Goal: Find contact information: Find contact information

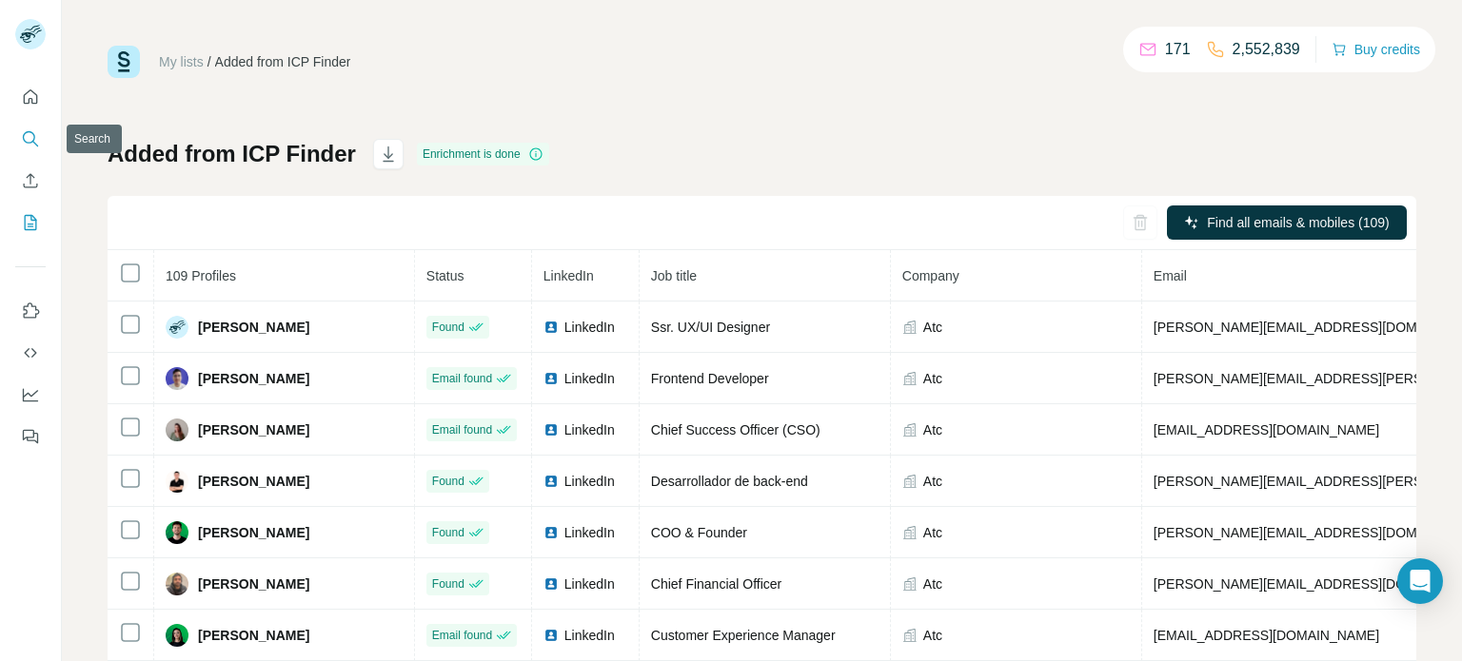
click at [25, 139] on icon "Search" at bounding box center [30, 138] width 19 height 19
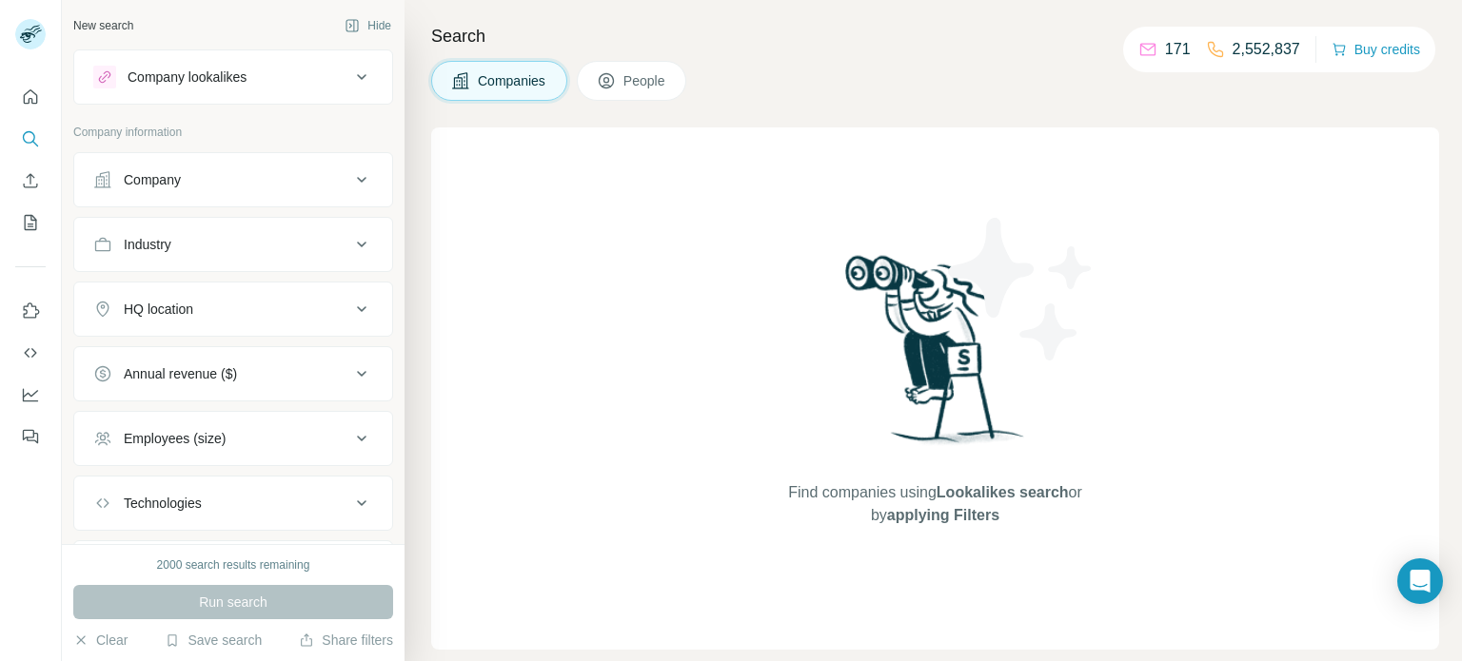
click at [202, 174] on div "Company" at bounding box center [221, 179] width 257 height 19
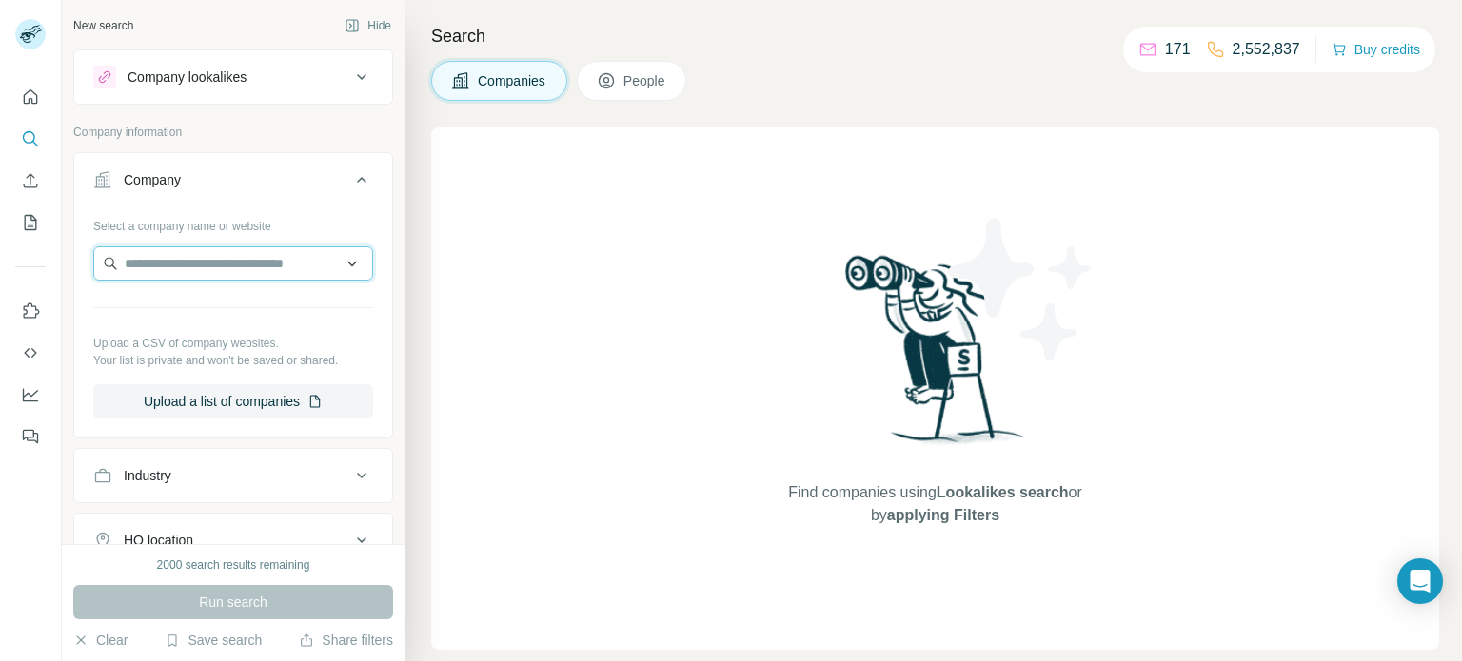
click at [185, 266] on input "text" at bounding box center [233, 263] width 280 height 34
paste input "**********"
type input "**********"
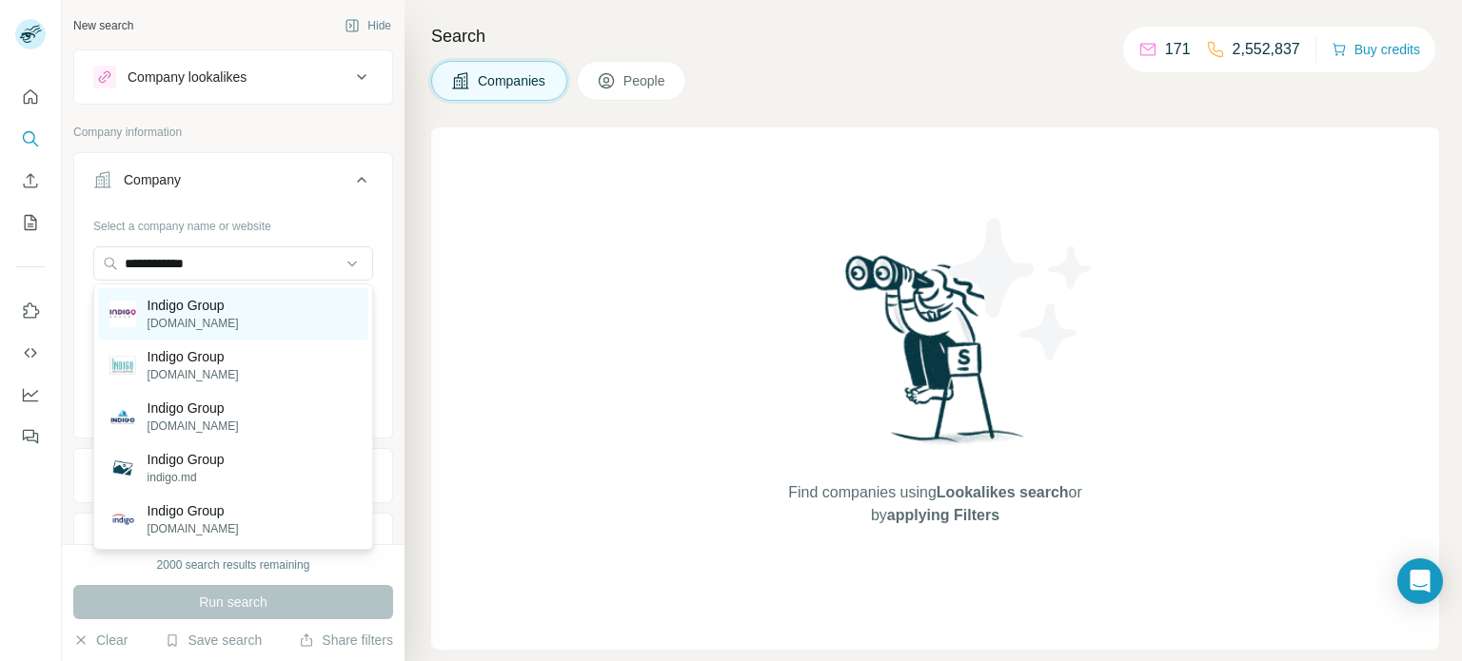
click at [179, 306] on p "Indigo Group" at bounding box center [193, 305] width 91 height 19
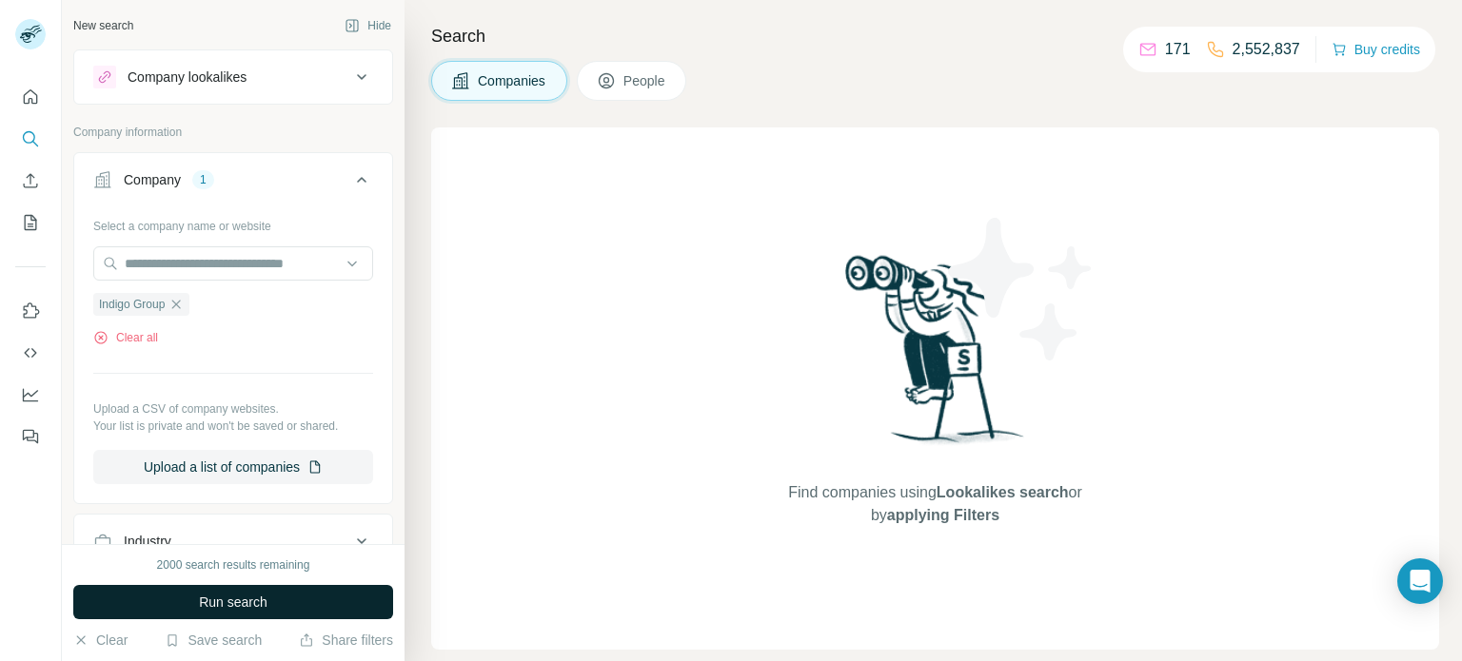
click at [298, 590] on button "Run search" at bounding box center [233, 602] width 320 height 34
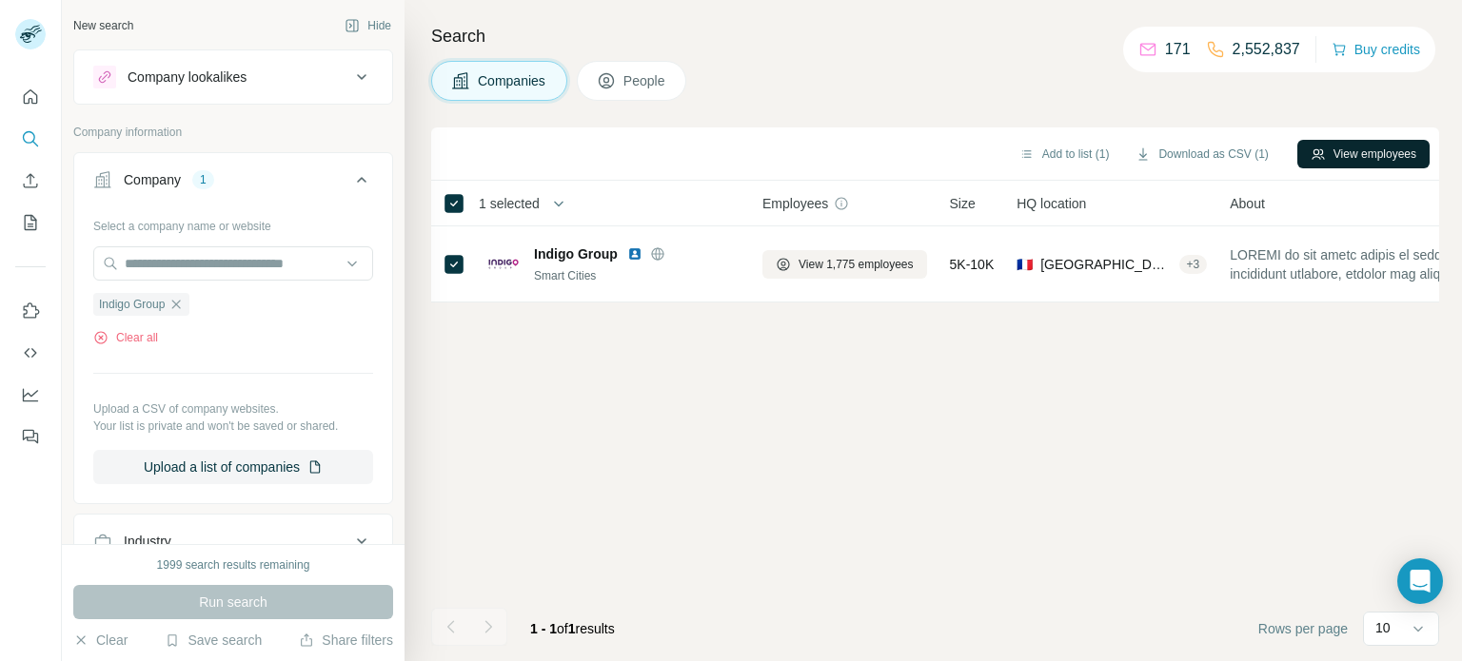
click at [1329, 150] on button "View employees" at bounding box center [1363, 154] width 132 height 29
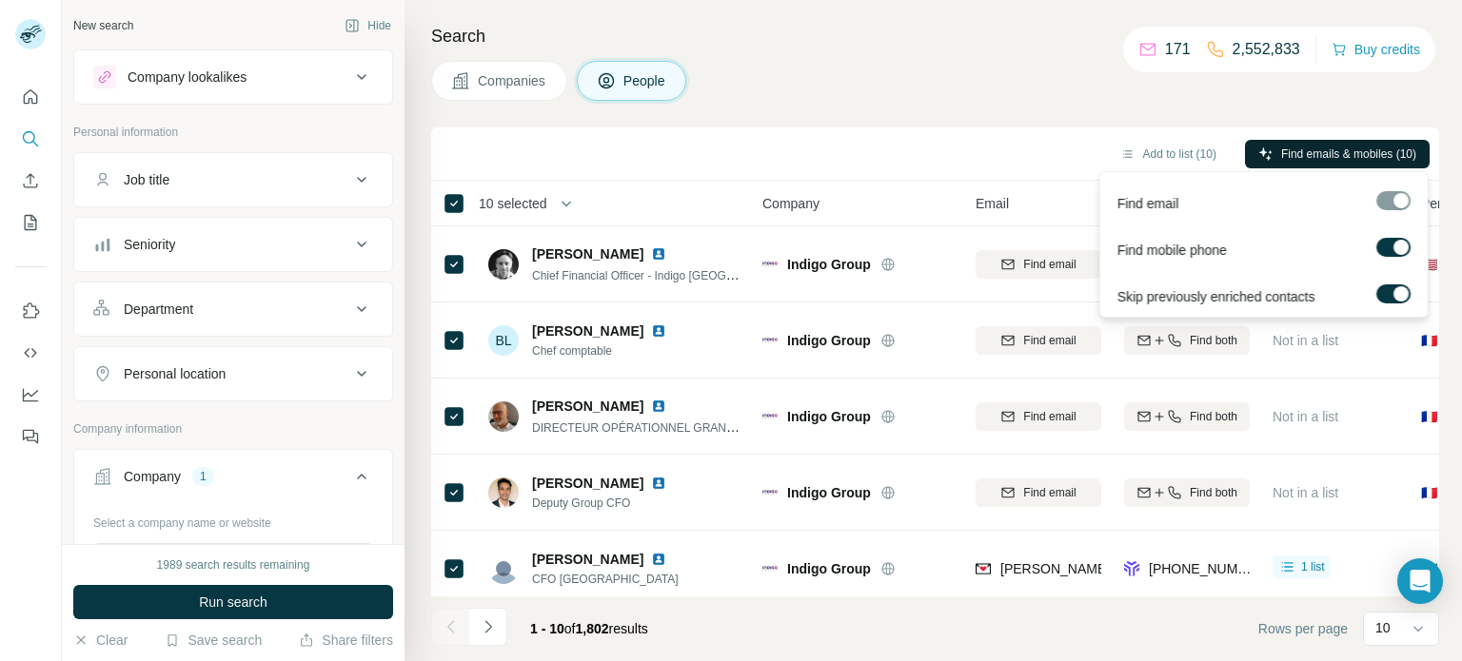
click at [1344, 148] on span "Find emails & mobiles (10)" at bounding box center [1348, 154] width 135 height 17
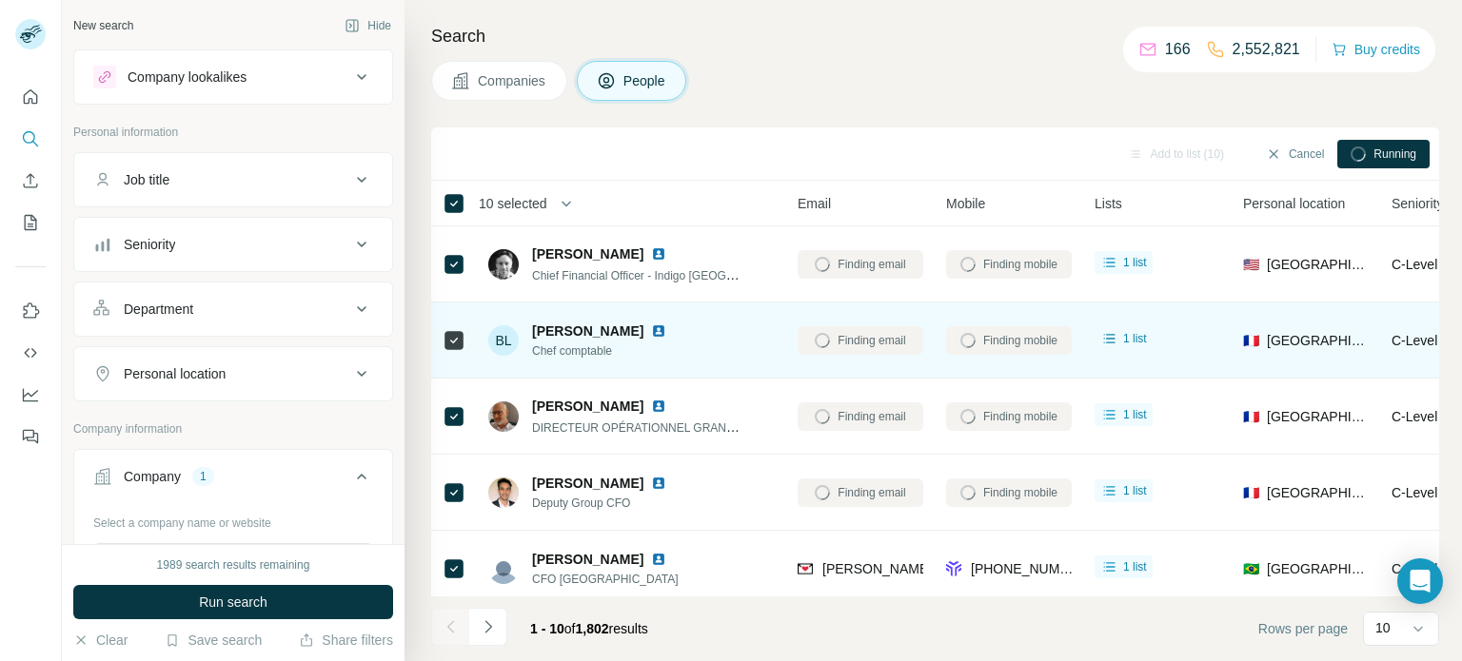
scroll to position [1, 178]
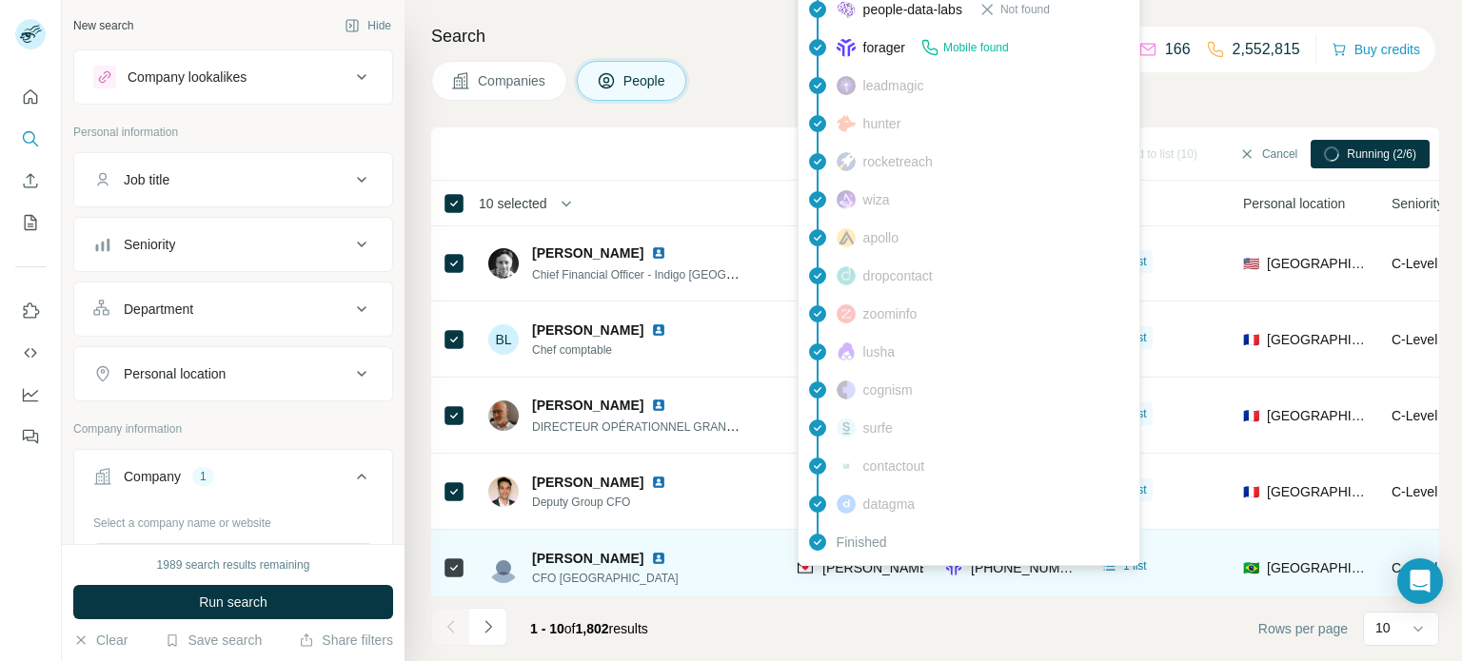
click at [854, 571] on span "[PERSON_NAME][EMAIL_ADDRESS][PERSON_NAME][DOMAIN_NAME]" at bounding box center [1044, 568] width 445 height 15
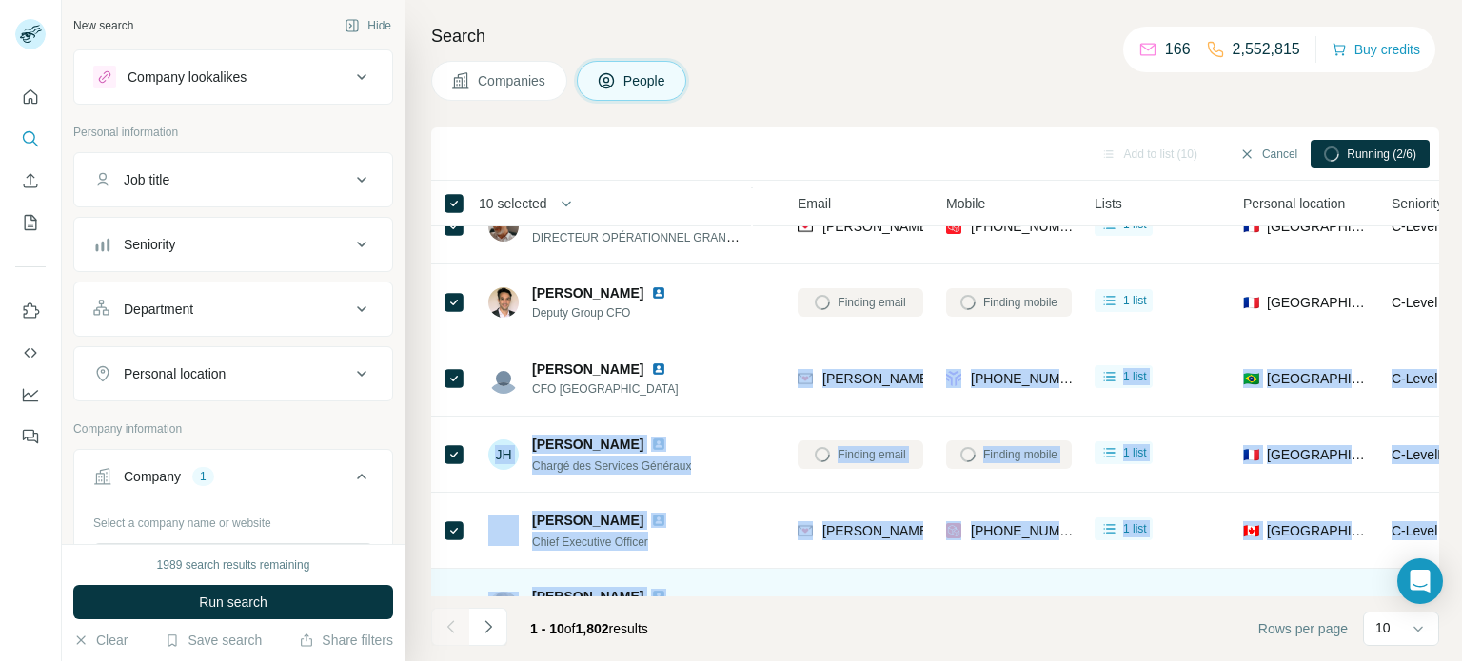
scroll to position [379, 178]
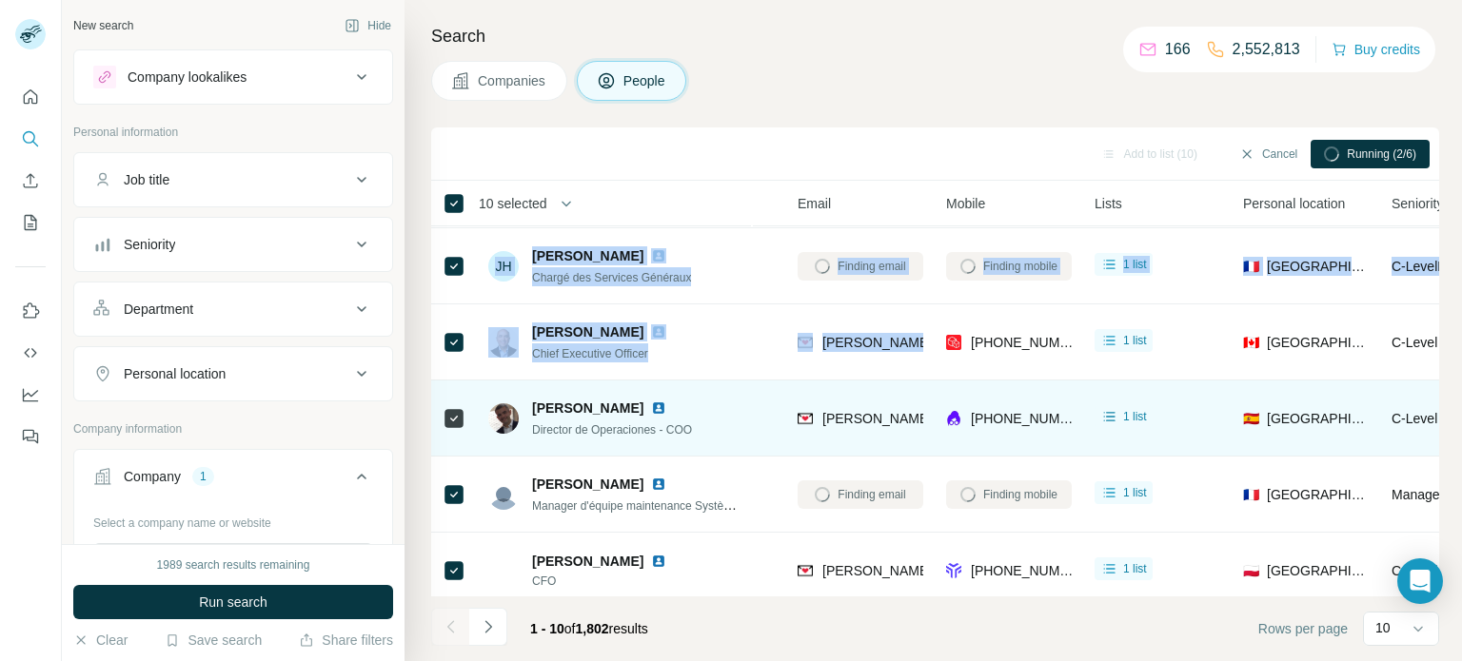
drag, startPoint x: 795, startPoint y: 570, endPoint x: 921, endPoint y: 380, distance: 228.6
click at [0, 0] on tbody "[PERSON_NAME] Chief Financial Officer - Indigo [GEOGRAPHIC_DATA] Indigo Group […" at bounding box center [0, 0] width 0 height 0
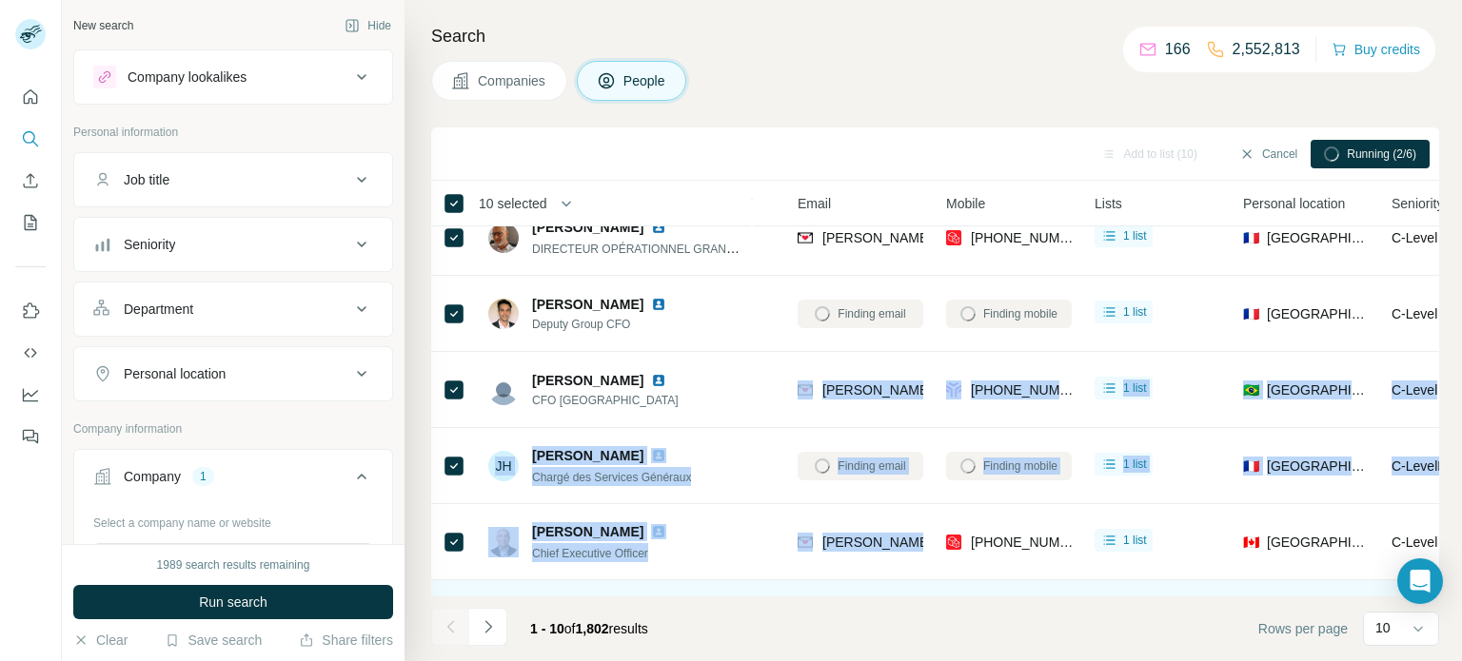
scroll to position [177, 178]
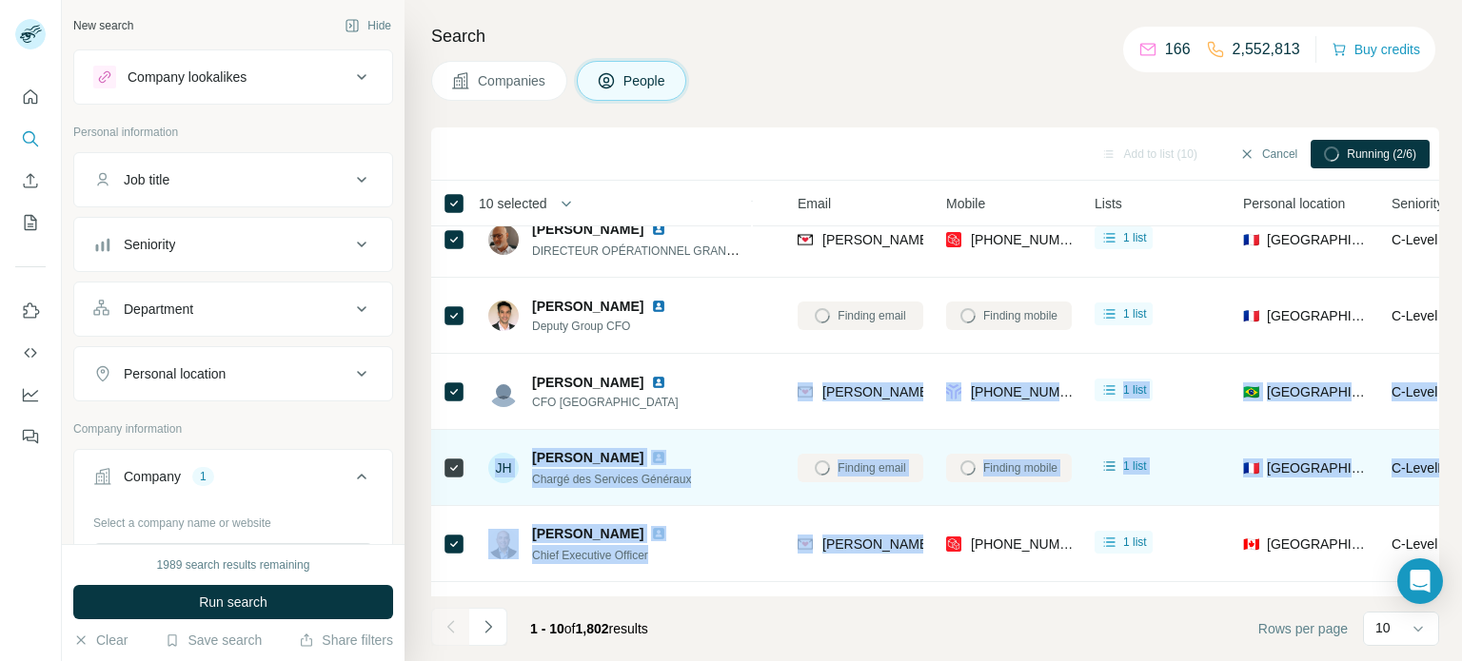
click at [689, 431] on td "[PERSON_NAME]-[PERSON_NAME] Chargé des Services Généraux" at bounding box center [615, 468] width 276 height 76
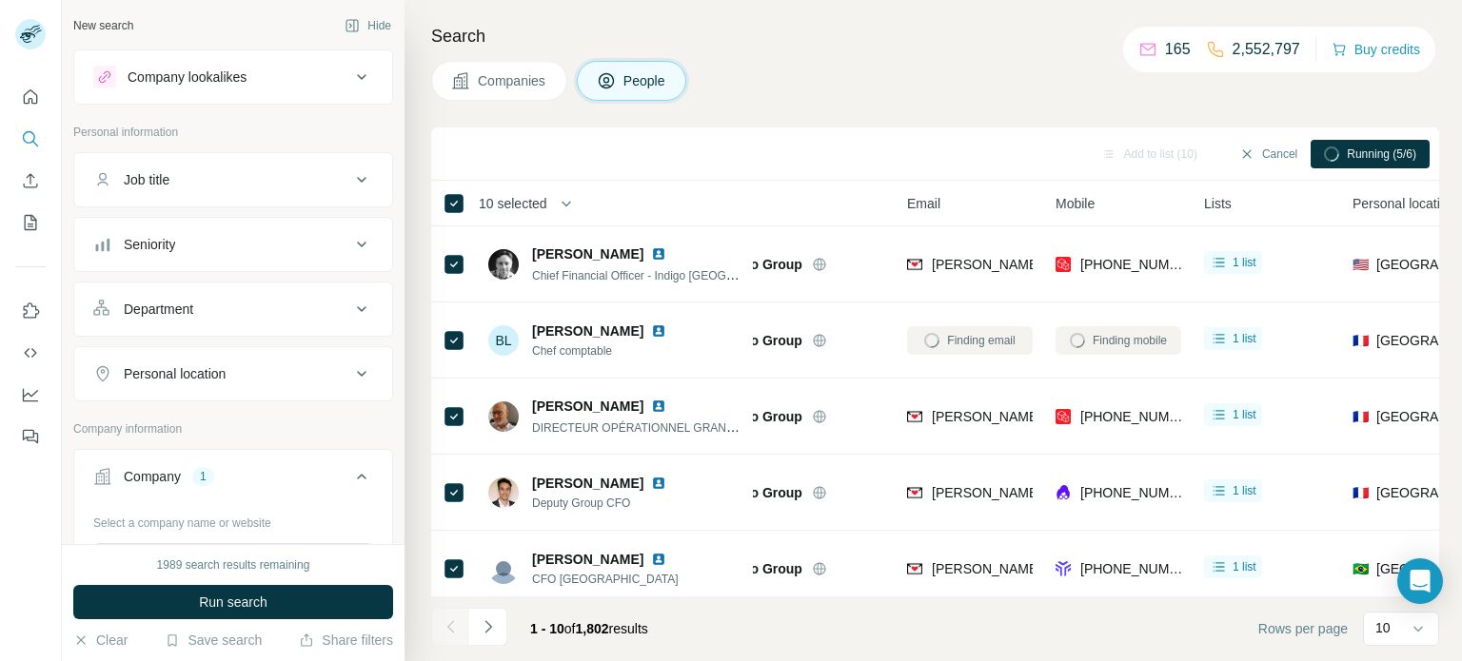
scroll to position [0, 68]
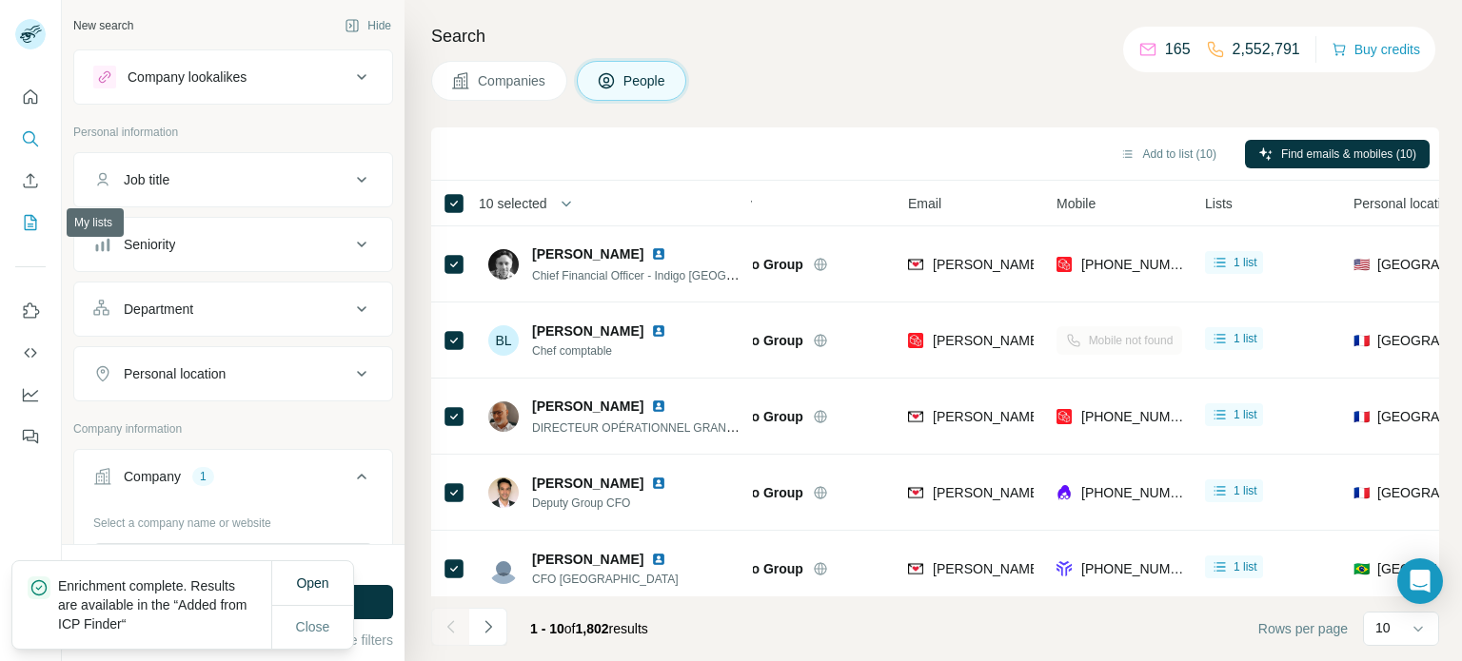
click at [33, 219] on icon "My lists" at bounding box center [30, 222] width 19 height 19
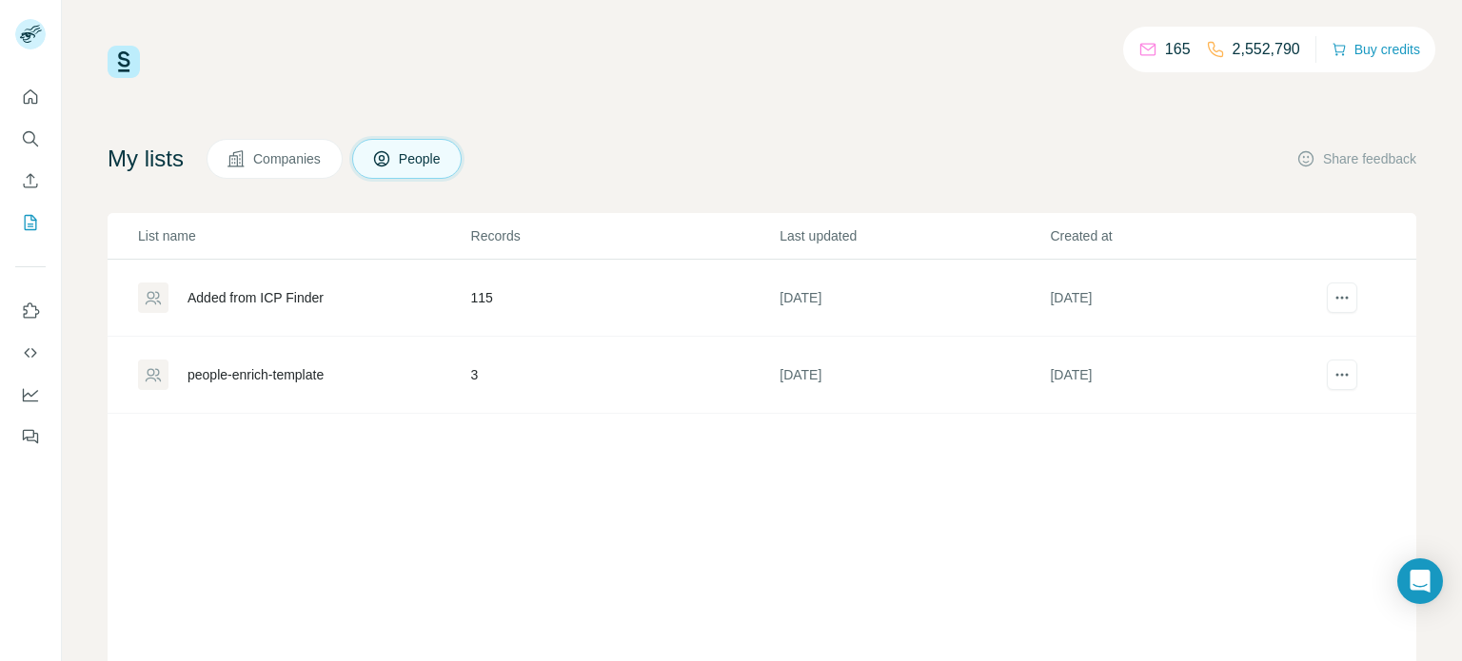
click at [293, 295] on div "Added from ICP Finder" at bounding box center [255, 297] width 136 height 19
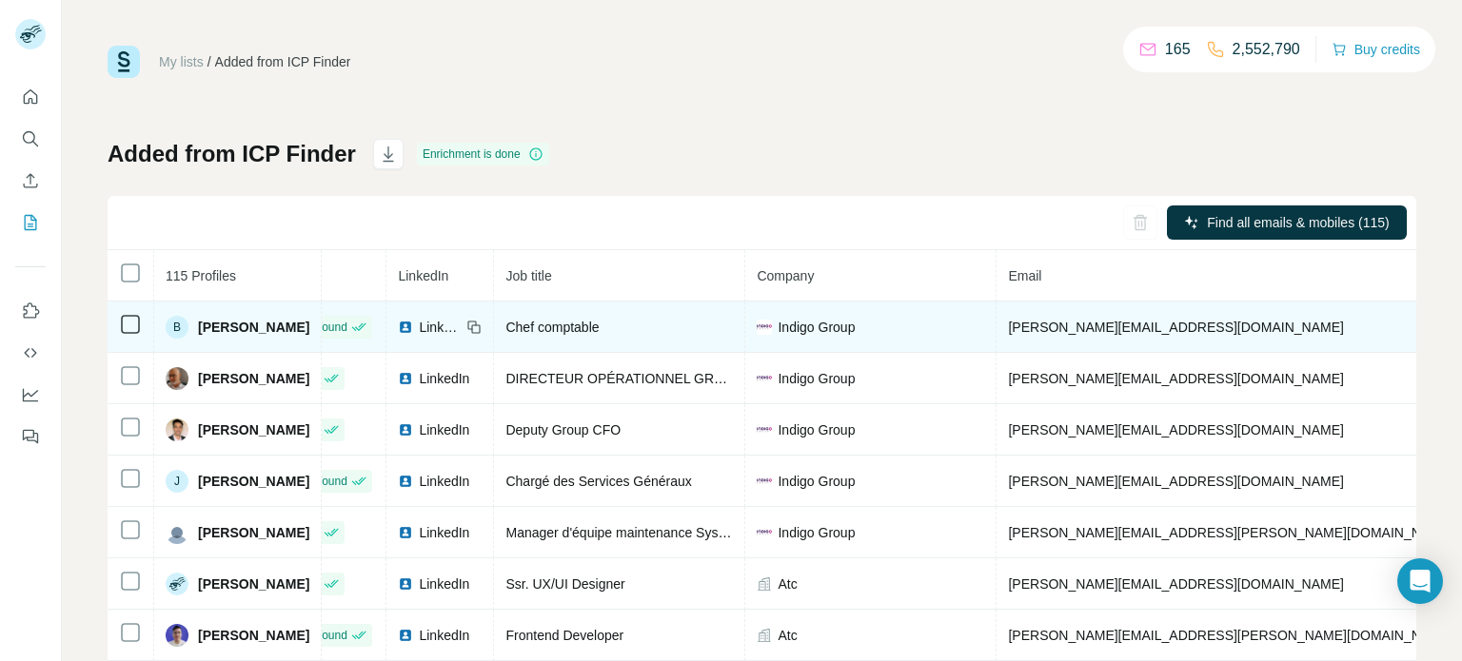
scroll to position [51, 63]
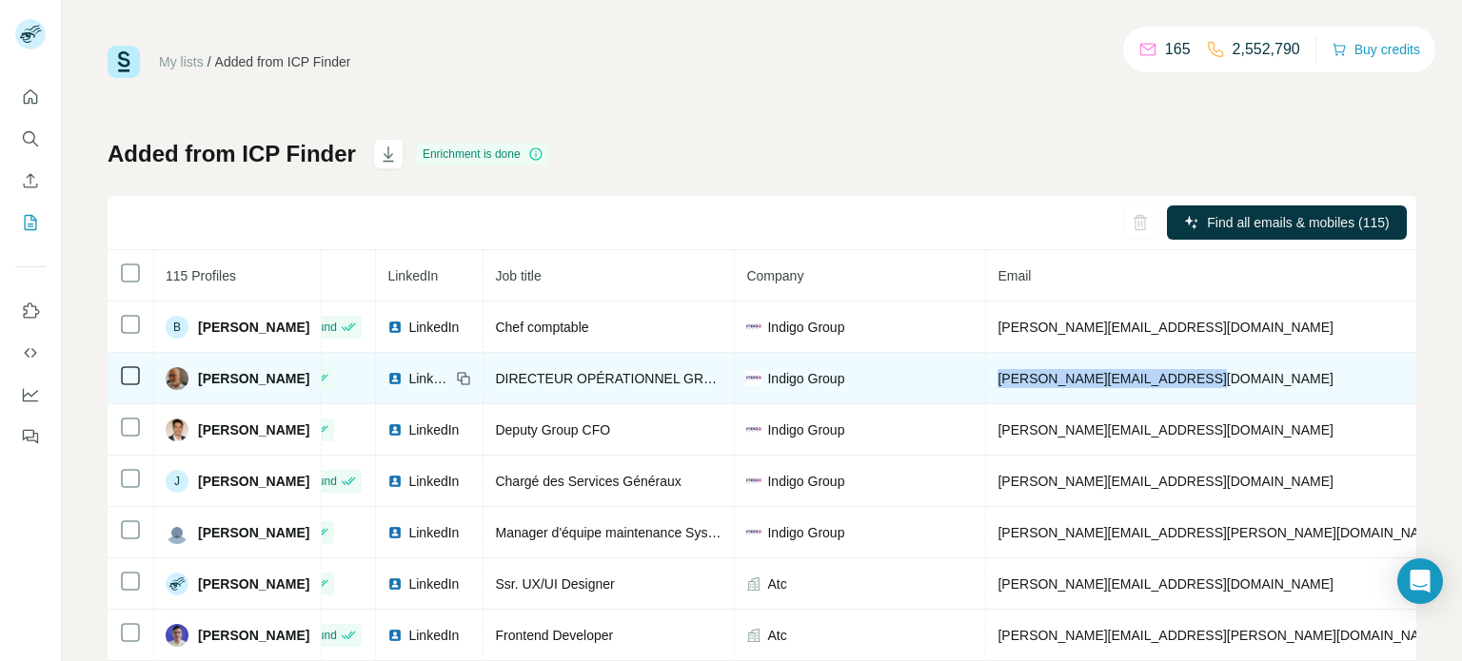
drag, startPoint x: 1213, startPoint y: 381, endPoint x: 990, endPoint y: 384, distance: 223.7
click at [990, 384] on td "[PERSON_NAME][EMAIL_ADDRESS][DOMAIN_NAME]" at bounding box center [1220, 378] width 469 height 51
copy span "[PERSON_NAME][EMAIL_ADDRESS][DOMAIN_NAME]"
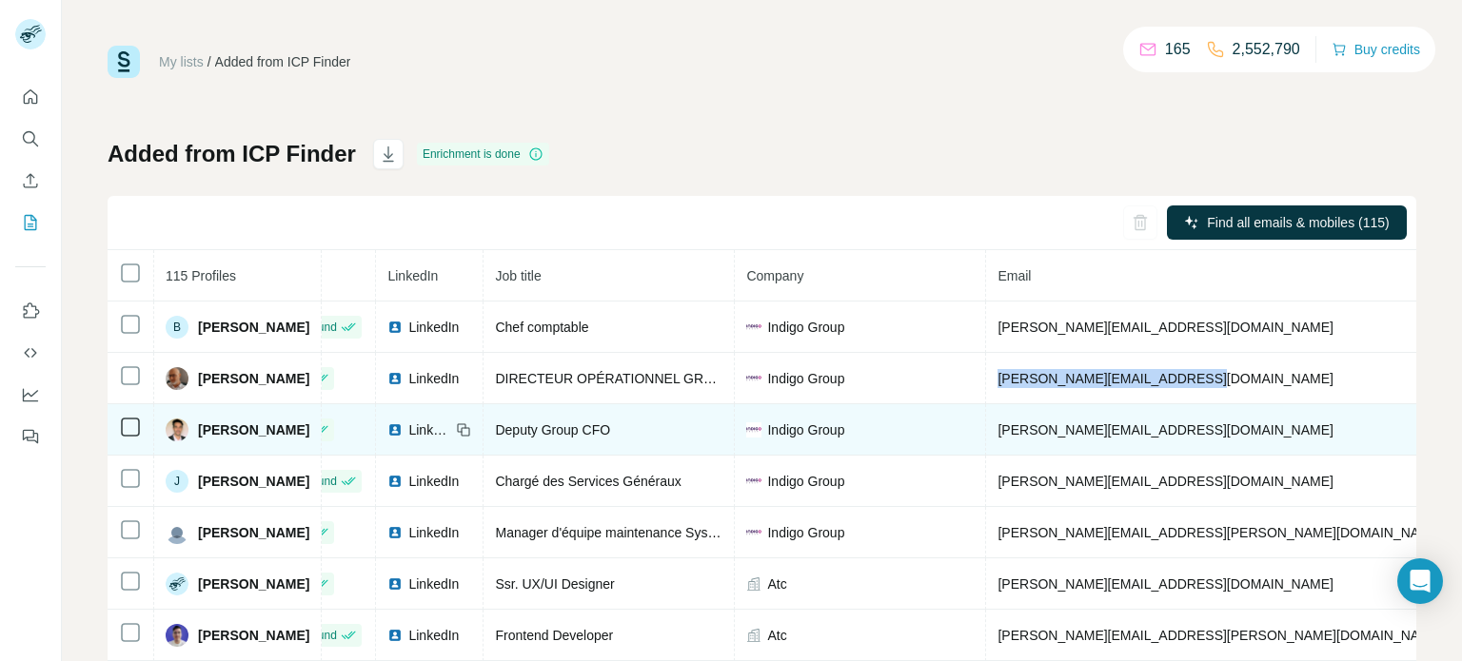
copy span "[PERSON_NAME][EMAIL_ADDRESS][DOMAIN_NAME]"
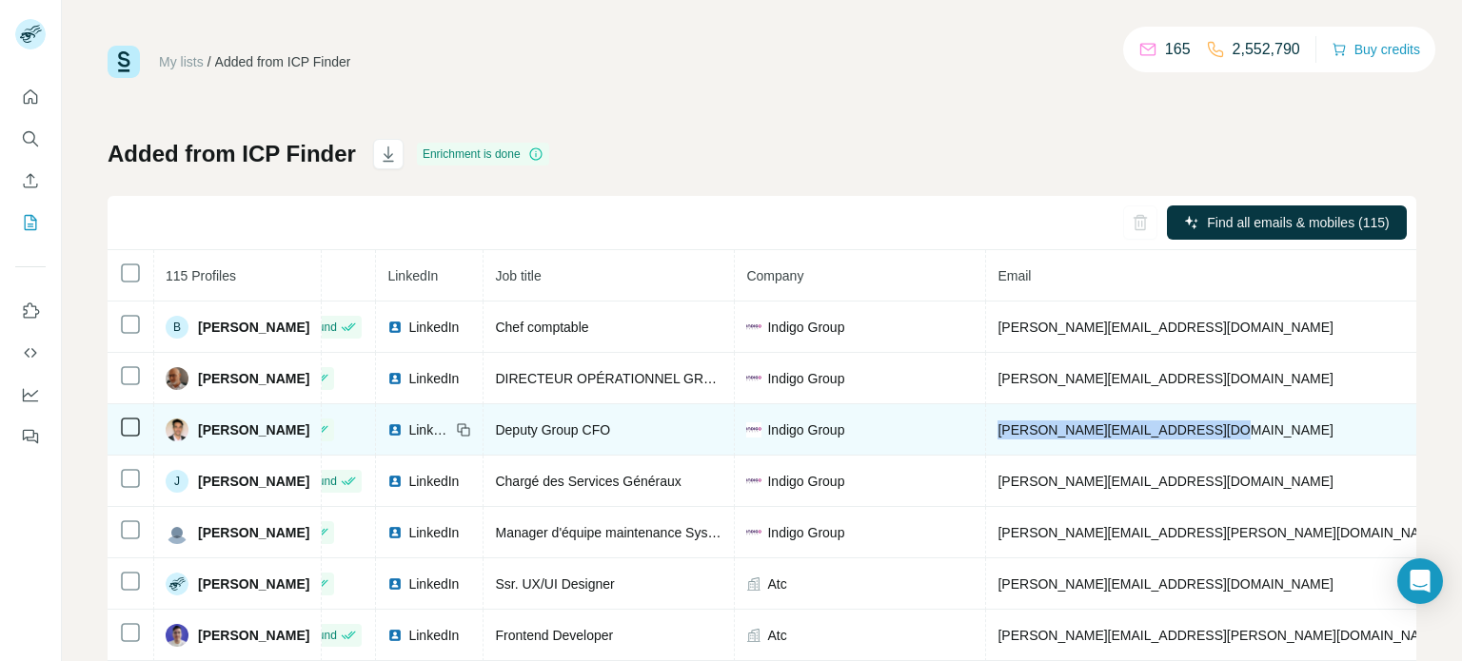
drag, startPoint x: 1224, startPoint y: 433, endPoint x: 994, endPoint y: 436, distance: 230.3
click at [994, 436] on td "[PERSON_NAME][EMAIL_ADDRESS][DOMAIN_NAME]" at bounding box center [1220, 429] width 469 height 51
copy span "[PERSON_NAME][EMAIL_ADDRESS][DOMAIN_NAME]"
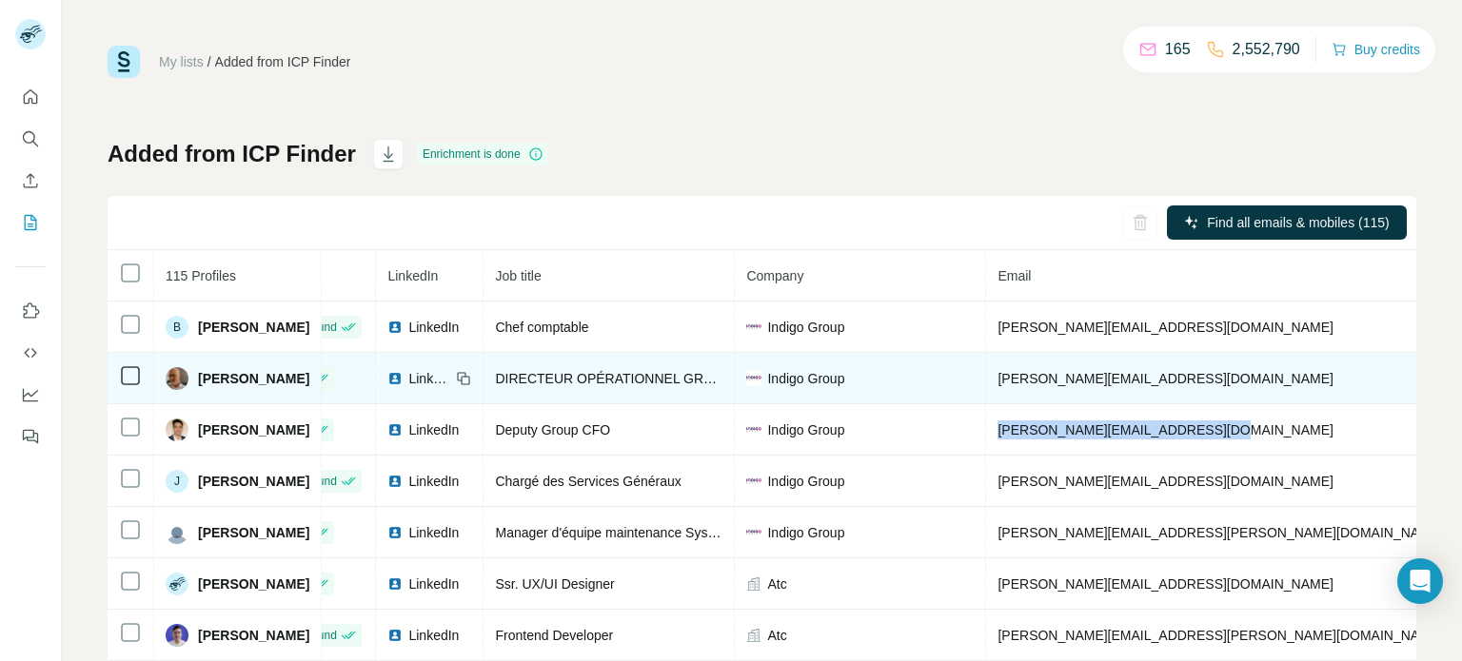
copy span "[PERSON_NAME][EMAIL_ADDRESS][DOMAIN_NAME]"
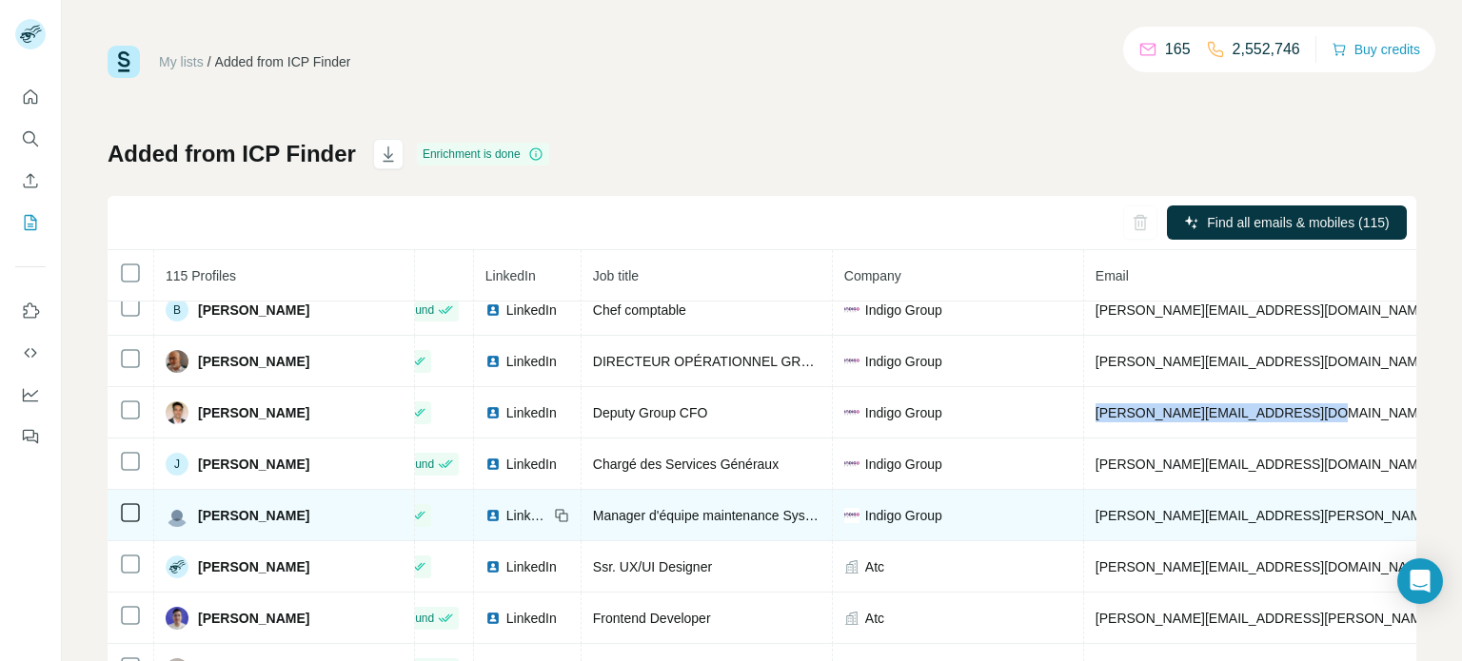
scroll to position [69, 58]
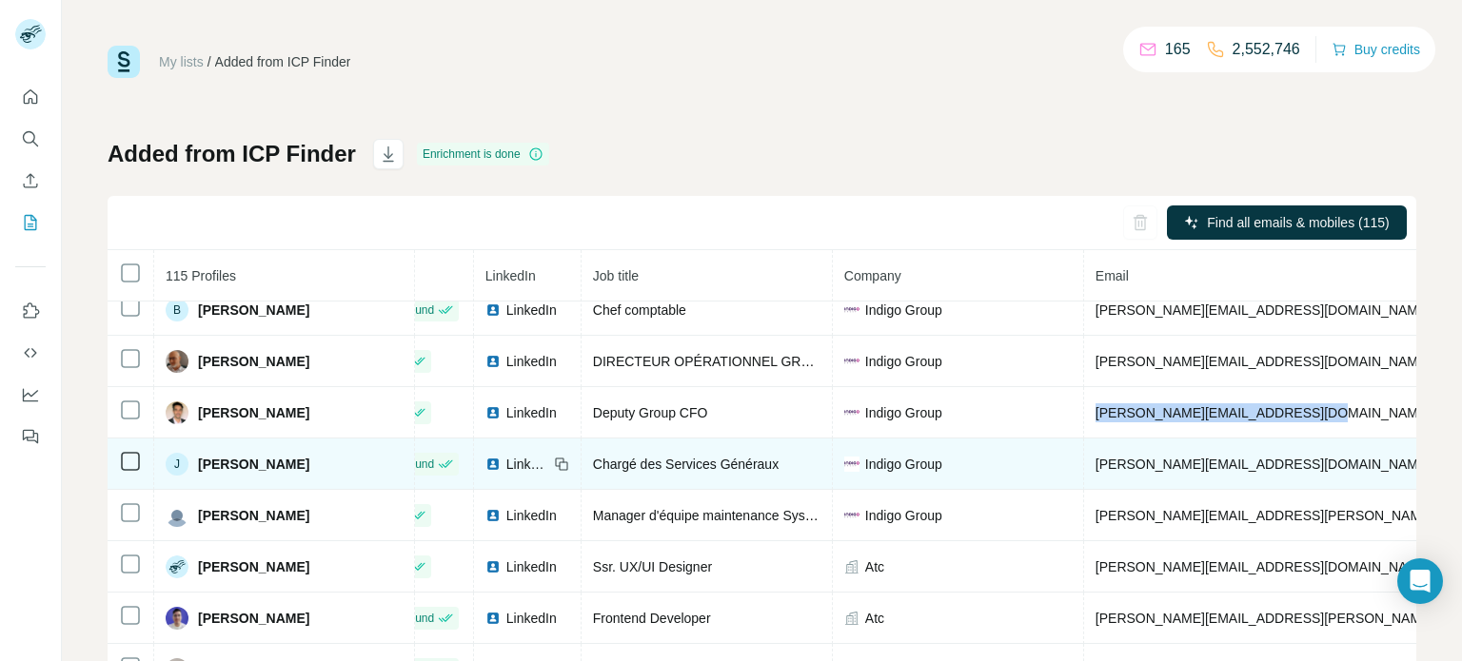
drag, startPoint x: 1275, startPoint y: 471, endPoint x: 1015, endPoint y: 460, distance: 260.1
click at [989, 453] on tr "[PERSON_NAME] Email found LinkedIn Chargé des Services Généraux Indigo Group [E…" at bounding box center [1090, 464] width 2082 height 51
copy span "[PERSON_NAME][EMAIL_ADDRESS][DOMAIN_NAME]"
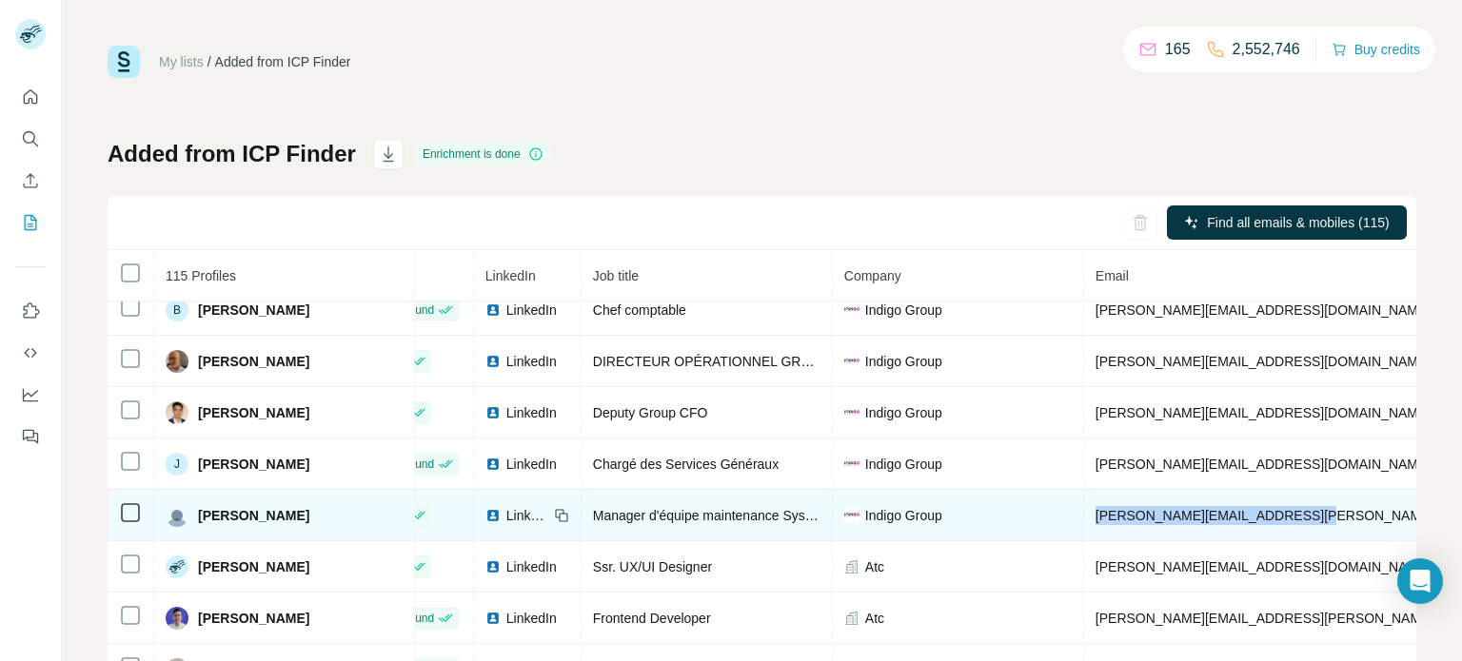
copy span "[PERSON_NAME][EMAIL_ADDRESS][PERSON_NAME][DOMAIN_NAME]"
drag, startPoint x: 1280, startPoint y: 519, endPoint x: 1051, endPoint y: 524, distance: 229.4
click at [1084, 524] on td "[PERSON_NAME][EMAIL_ADDRESS][PERSON_NAME][DOMAIN_NAME]" at bounding box center [1318, 515] width 469 height 51
drag, startPoint x: 264, startPoint y: 515, endPoint x: 177, endPoint y: 506, distance: 87.0
click at [177, 506] on div "[PERSON_NAME]" at bounding box center [238, 515] width 144 height 23
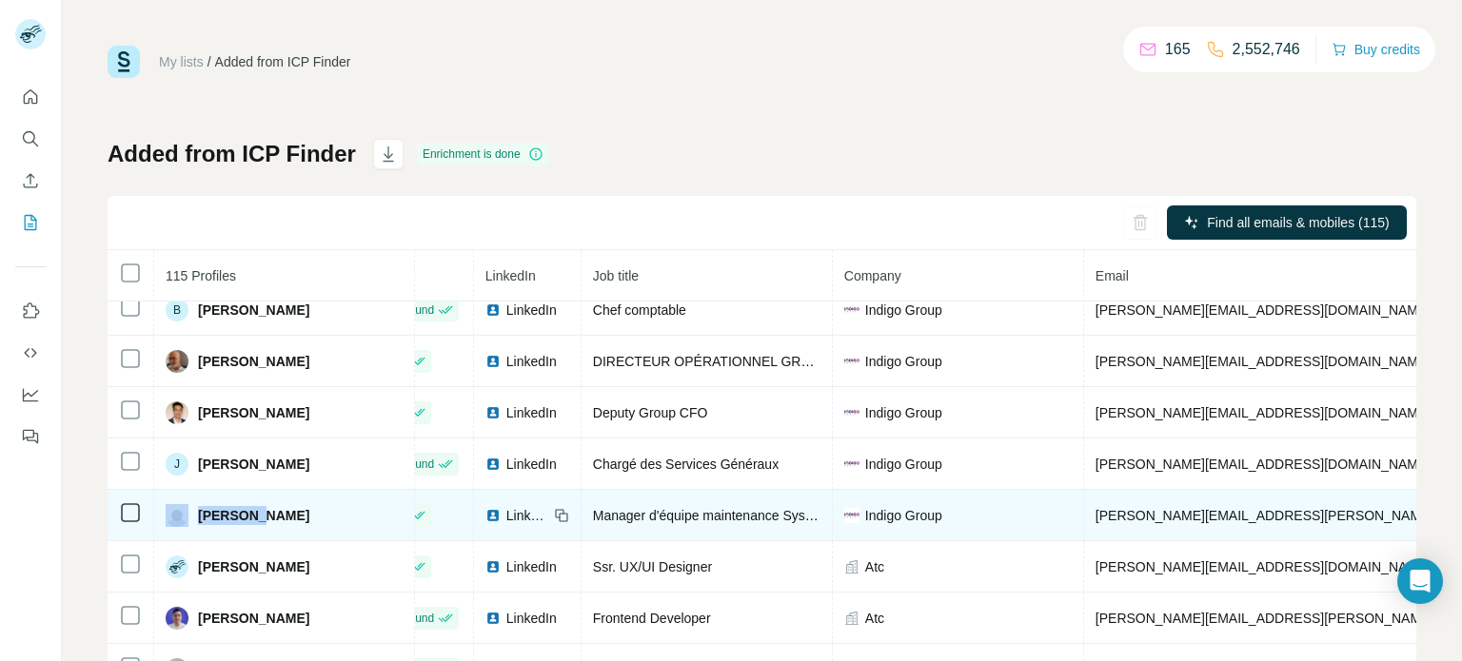
copy div "[PERSON_NAME]"
